Goal: Task Accomplishment & Management: Use online tool/utility

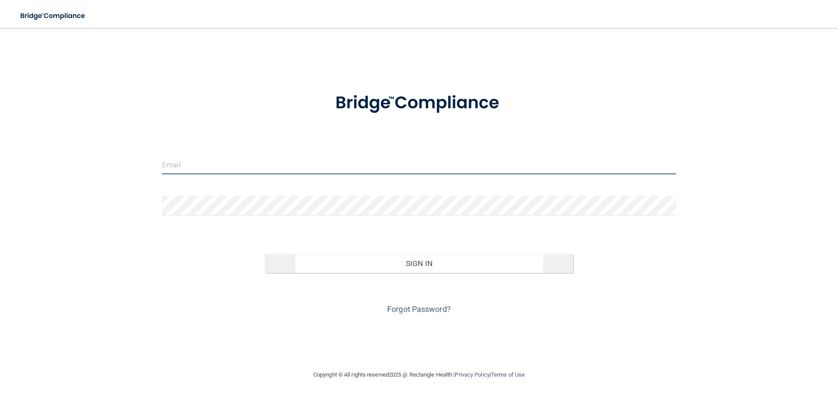
type input "[EMAIL_ADDRESS][DOMAIN_NAME]"
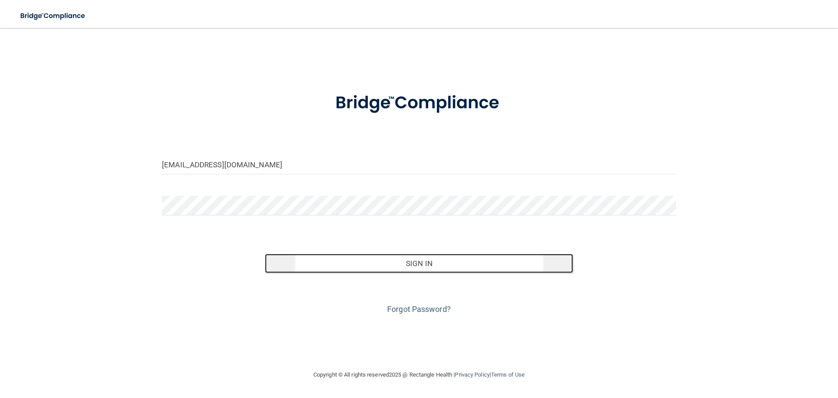
click at [502, 259] on button "Sign In" at bounding box center [419, 263] width 309 height 19
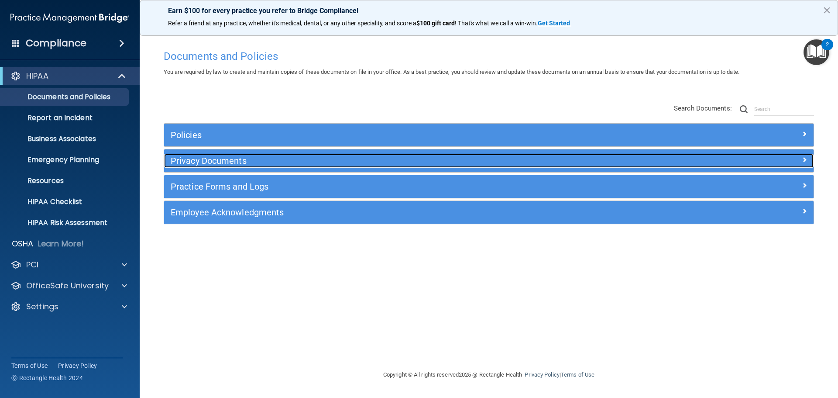
click at [240, 162] on h5 "Privacy Documents" at bounding box center [408, 161] width 474 height 10
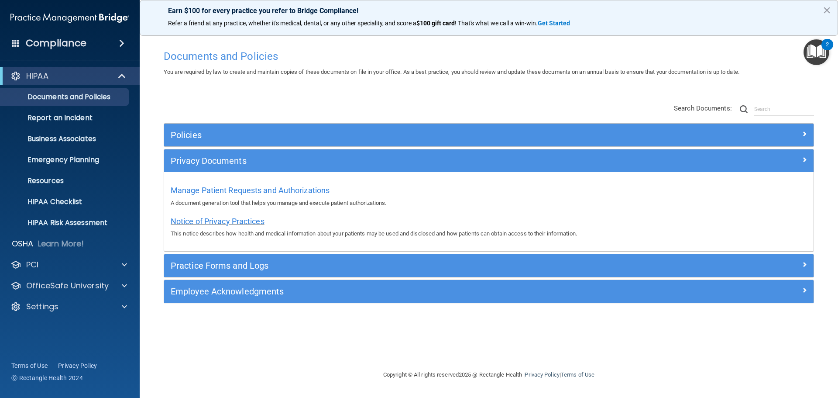
click at [245, 220] on span "Notice of Privacy Practices" at bounding box center [218, 220] width 94 height 9
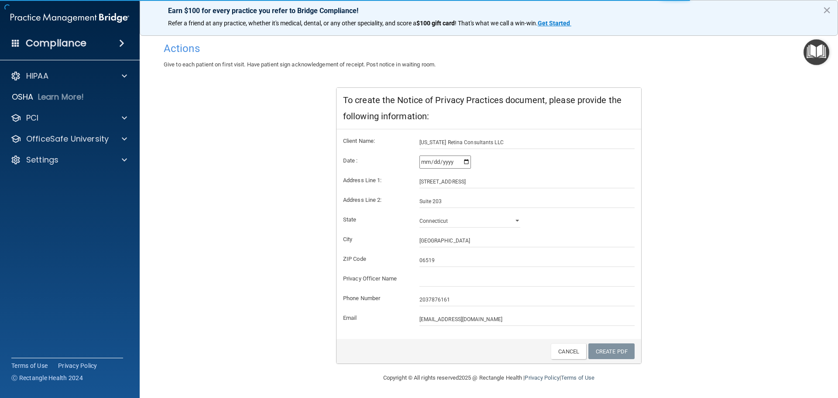
scroll to position [87, 0]
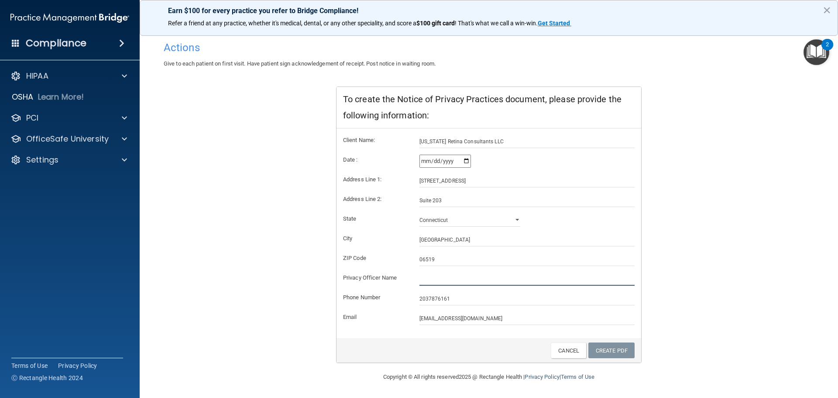
click at [484, 273] on input "text" at bounding box center [527, 278] width 216 height 13
type input "[PERSON_NAME]"
click at [601, 353] on link "Create PDF" at bounding box center [611, 350] width 46 height 16
click at [508, 187] on input "[STREET_ADDRESS]" at bounding box center [527, 180] width 216 height 13
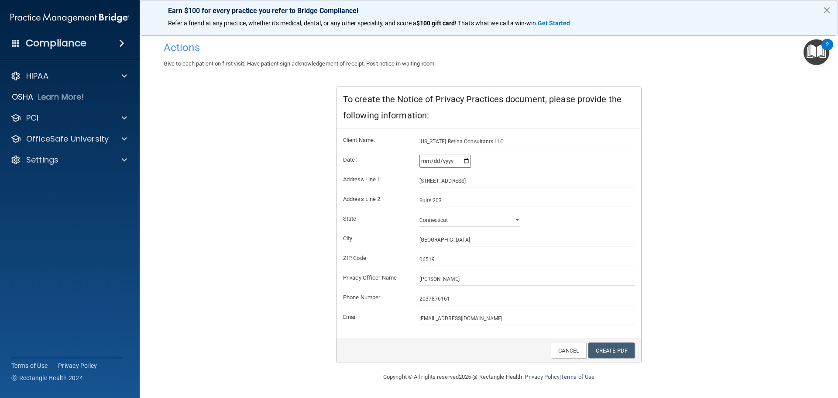
click at [736, 254] on div "Notice of Privacy Practices This notice describes how health and medical inform…" at bounding box center [489, 184] width 650 height 358
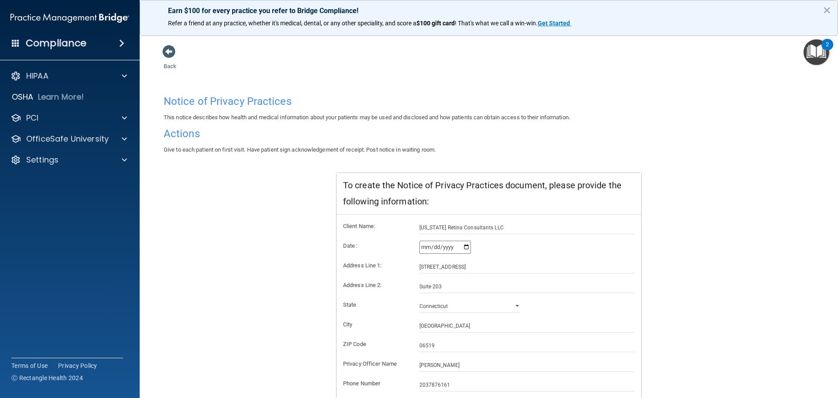
scroll to position [0, 0]
click at [167, 54] on span at bounding box center [168, 52] width 13 height 13
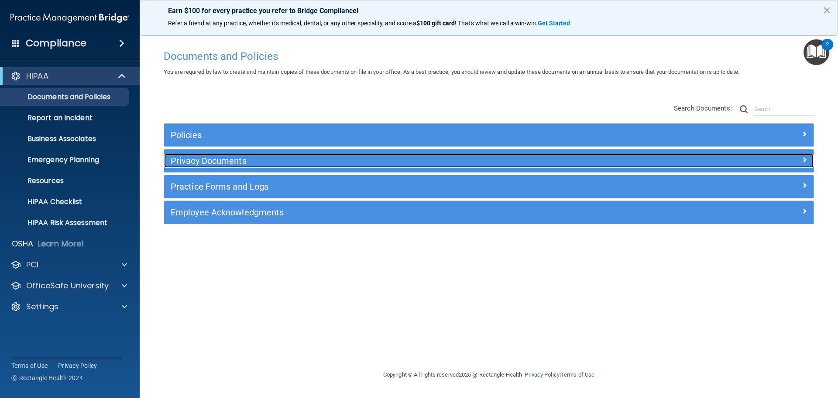
click at [792, 159] on div at bounding box center [732, 159] width 162 height 10
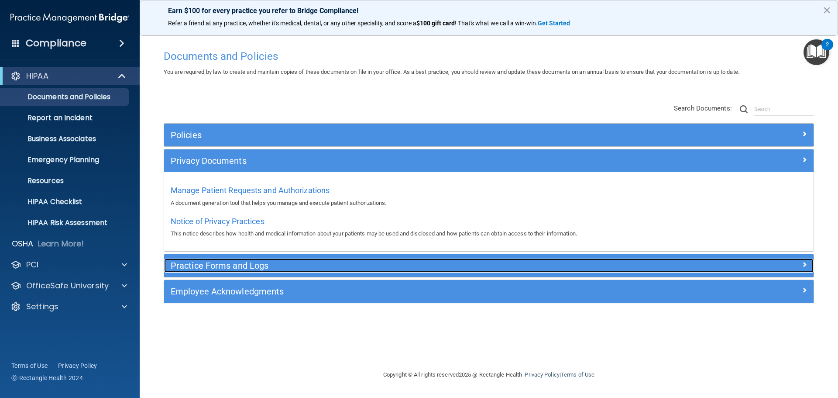
click at [251, 264] on h5 "Practice Forms and Logs" at bounding box center [408, 266] width 474 height 10
